Goal: Information Seeking & Learning: Learn about a topic

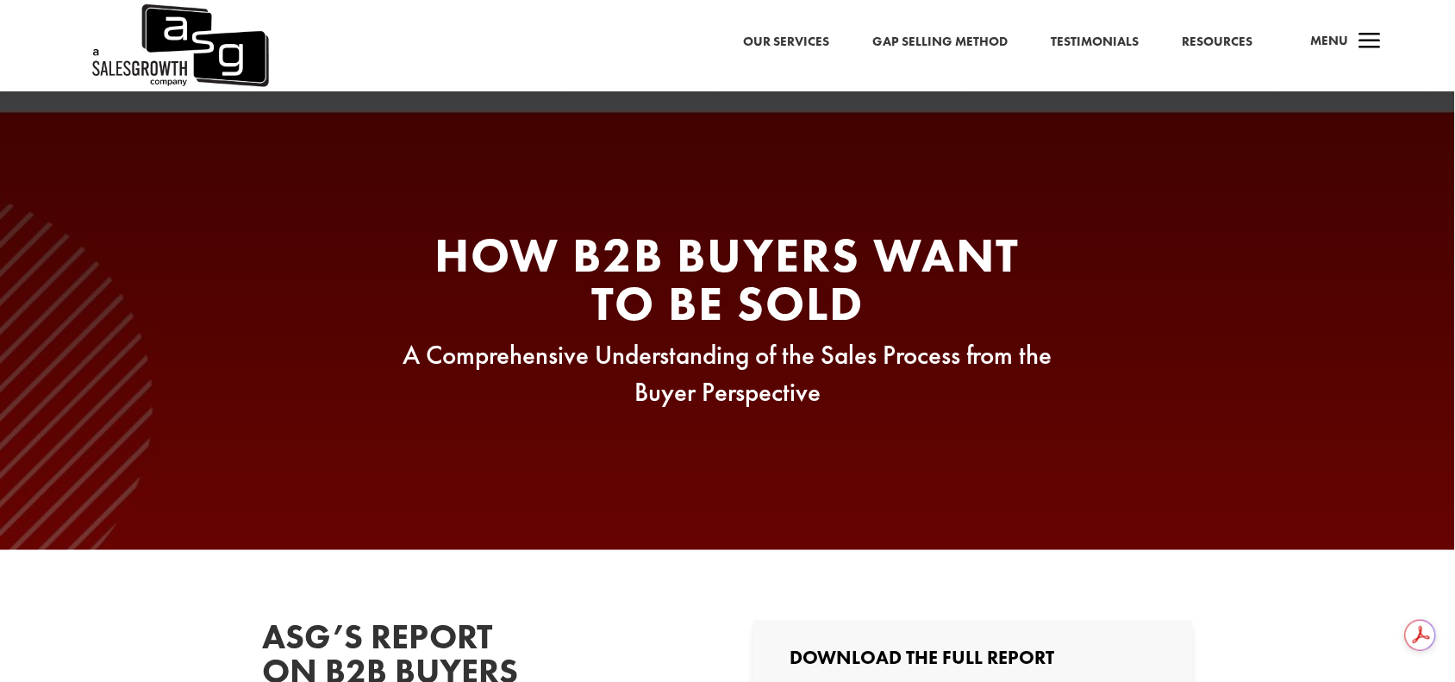
click at [1358, 40] on span "a" at bounding box center [1370, 42] width 34 height 34
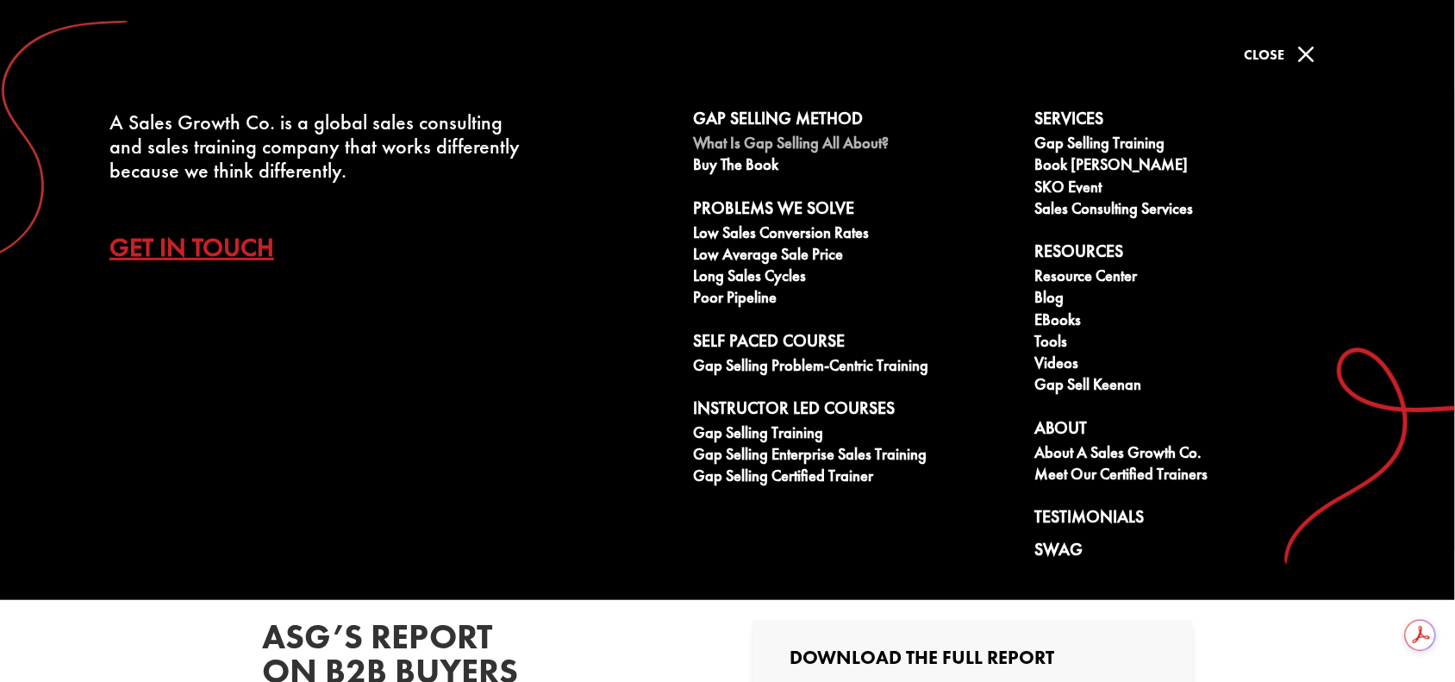
click at [773, 139] on link "What is Gap Selling all about?" at bounding box center [854, 145] width 323 height 22
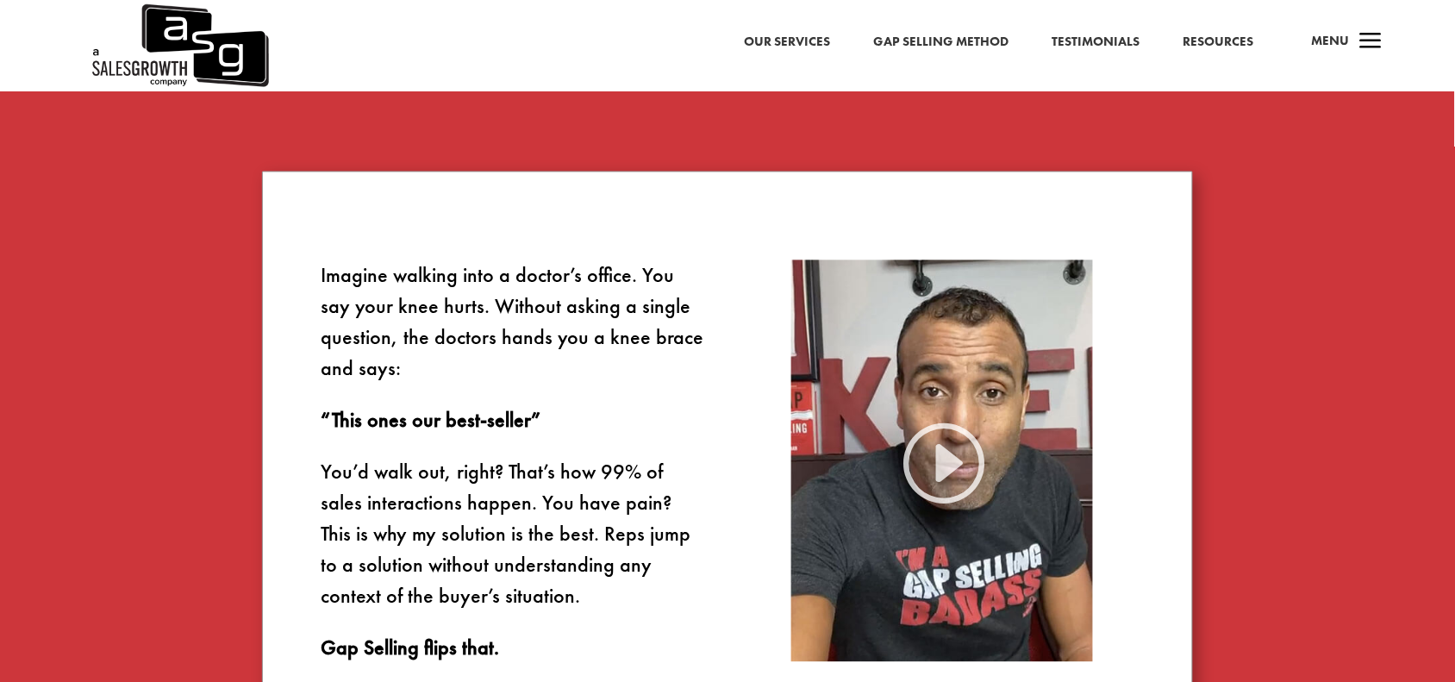
scroll to position [646, 0]
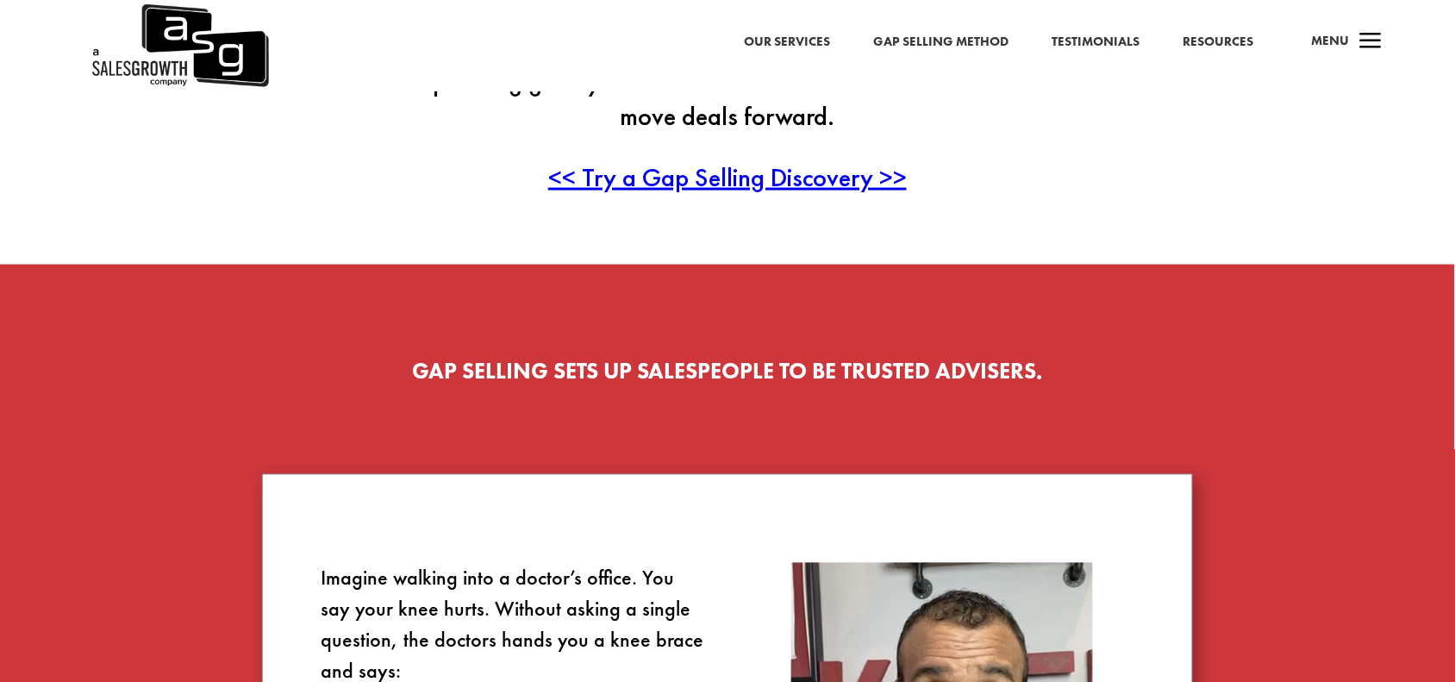
click at [1358, 39] on span "a" at bounding box center [1370, 42] width 34 height 34
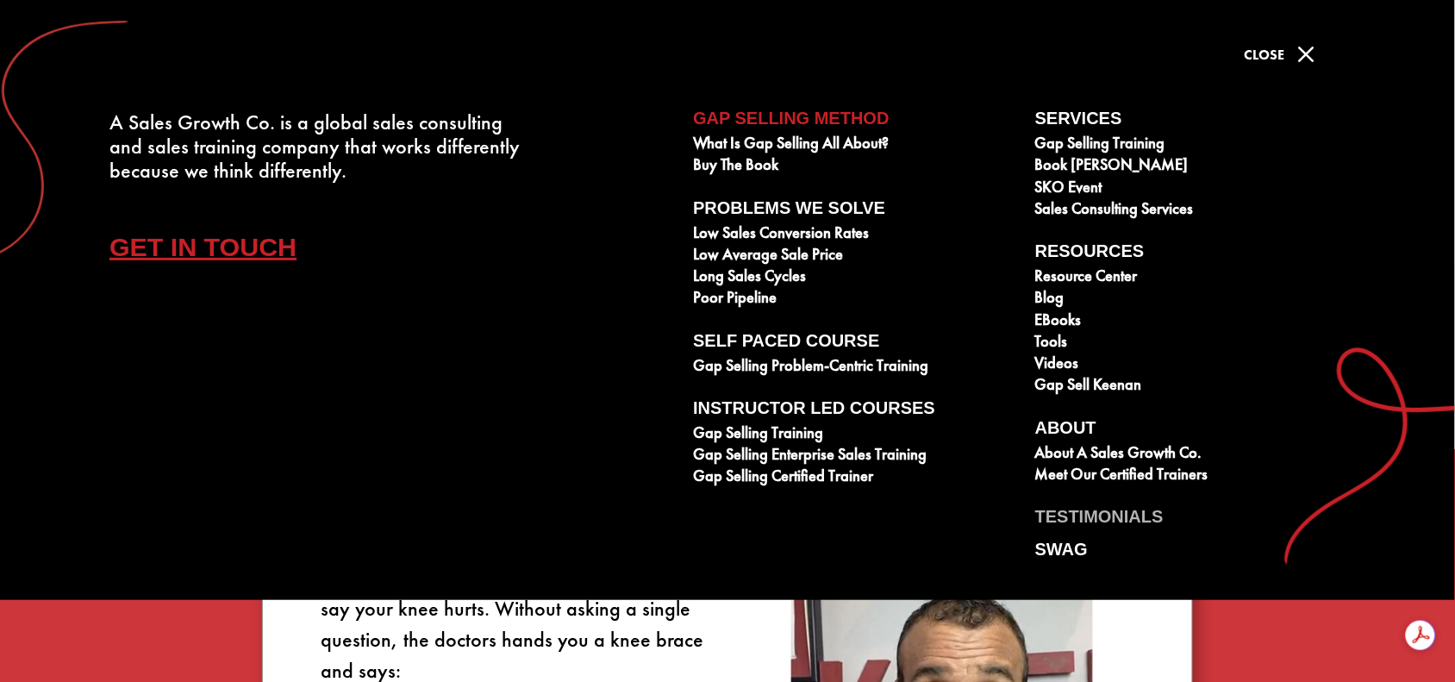
scroll to position [0, 0]
click at [746, 298] on link "Poor Pipeline" at bounding box center [854, 300] width 323 height 22
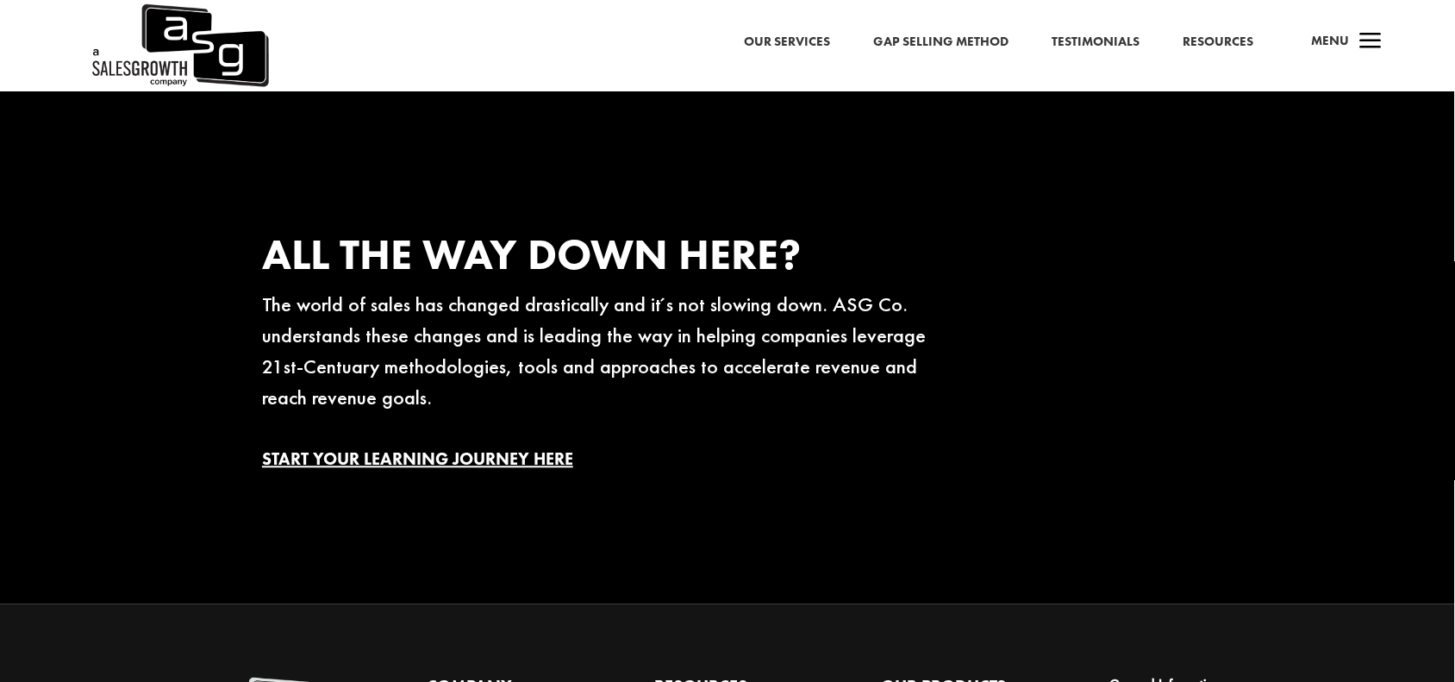
scroll to position [3016, 0]
